Goal: Information Seeking & Learning: Learn about a topic

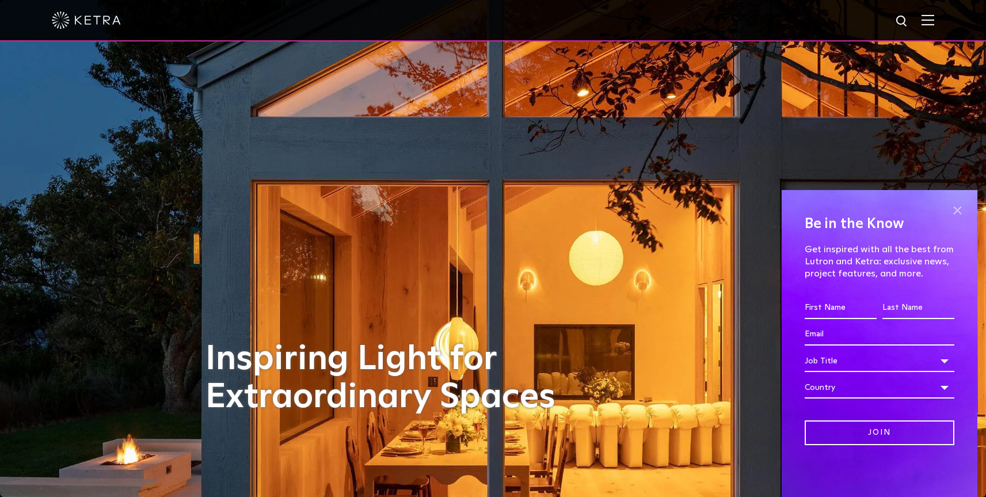
click at [955, 209] on span at bounding box center [957, 210] width 17 height 17
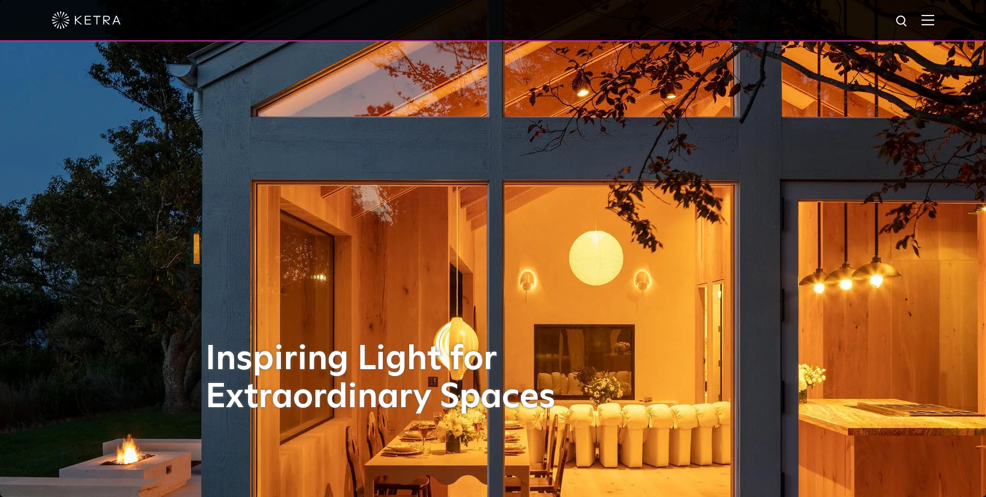
click at [934, 24] on img at bounding box center [928, 19] width 13 height 11
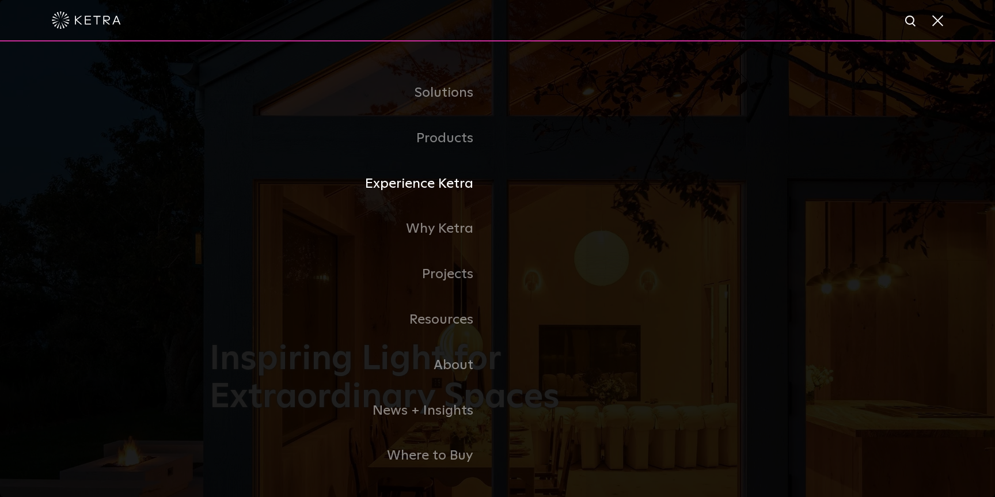
click at [435, 181] on link "Experience Ketra" at bounding box center [354, 183] width 288 height 45
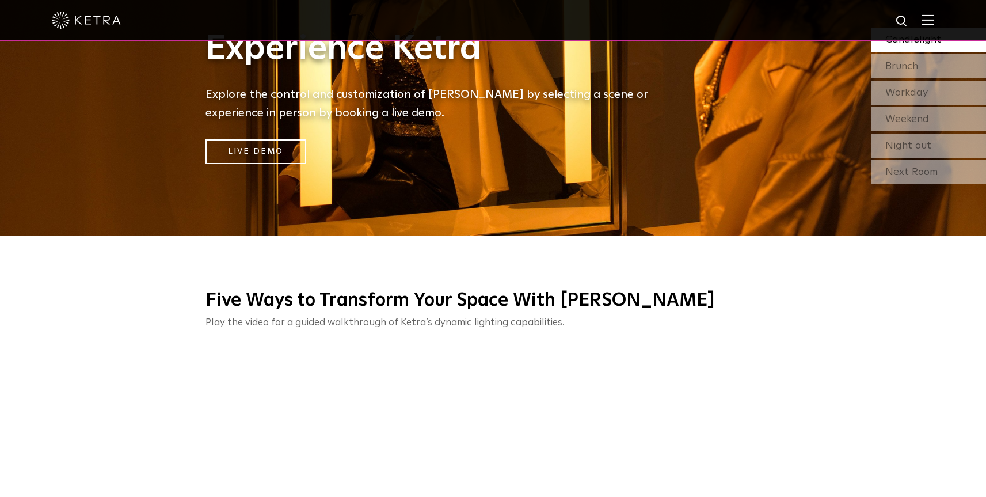
scroll to position [269, 0]
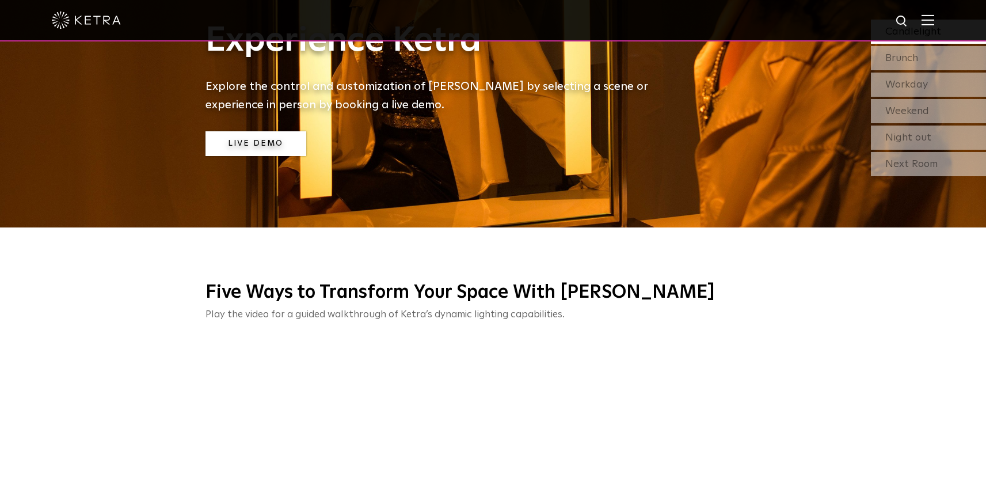
click at [223, 151] on link "Live Demo" at bounding box center [256, 143] width 101 height 25
